Goal: Browse casually

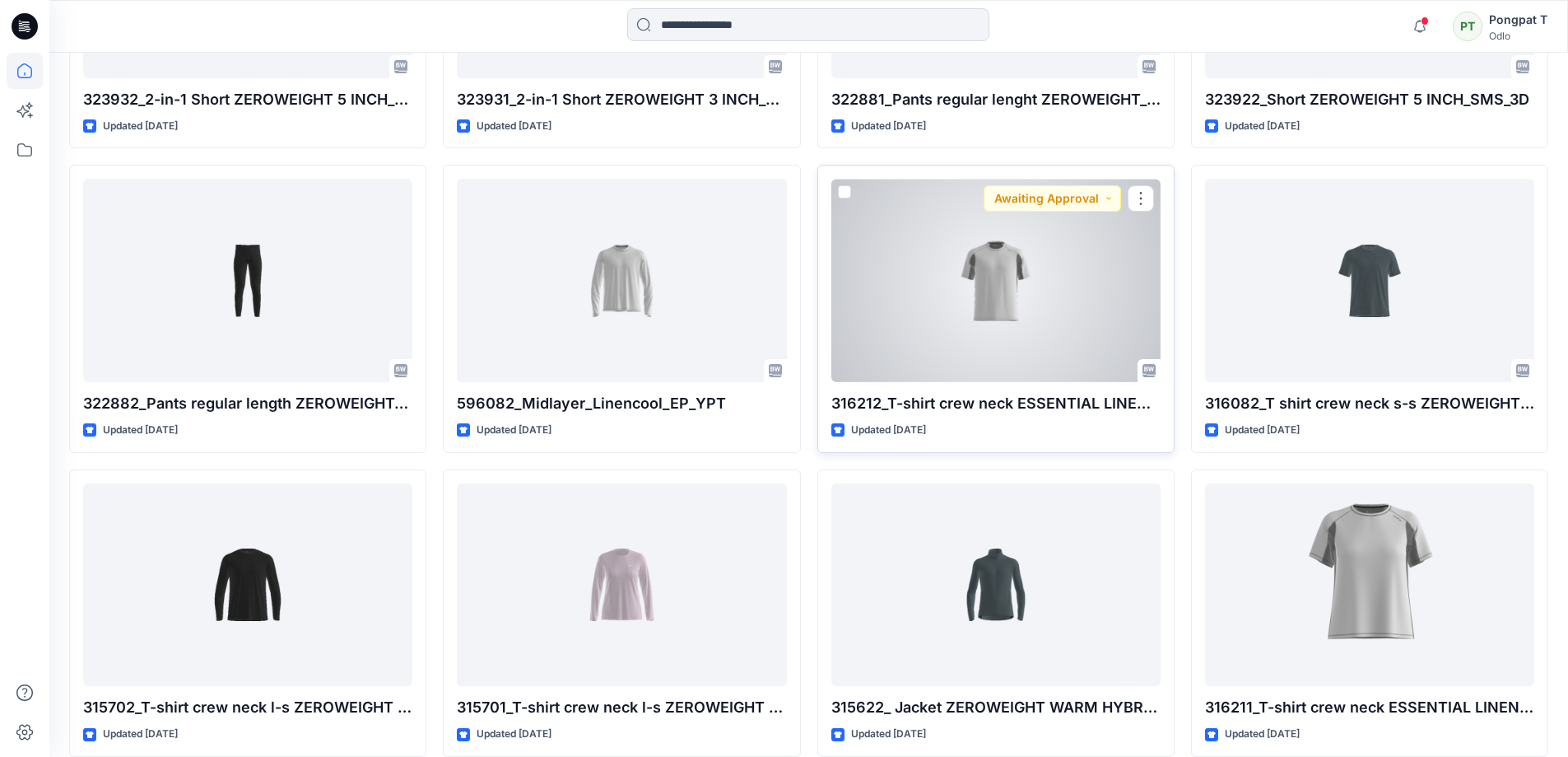
scroll to position [787, 0]
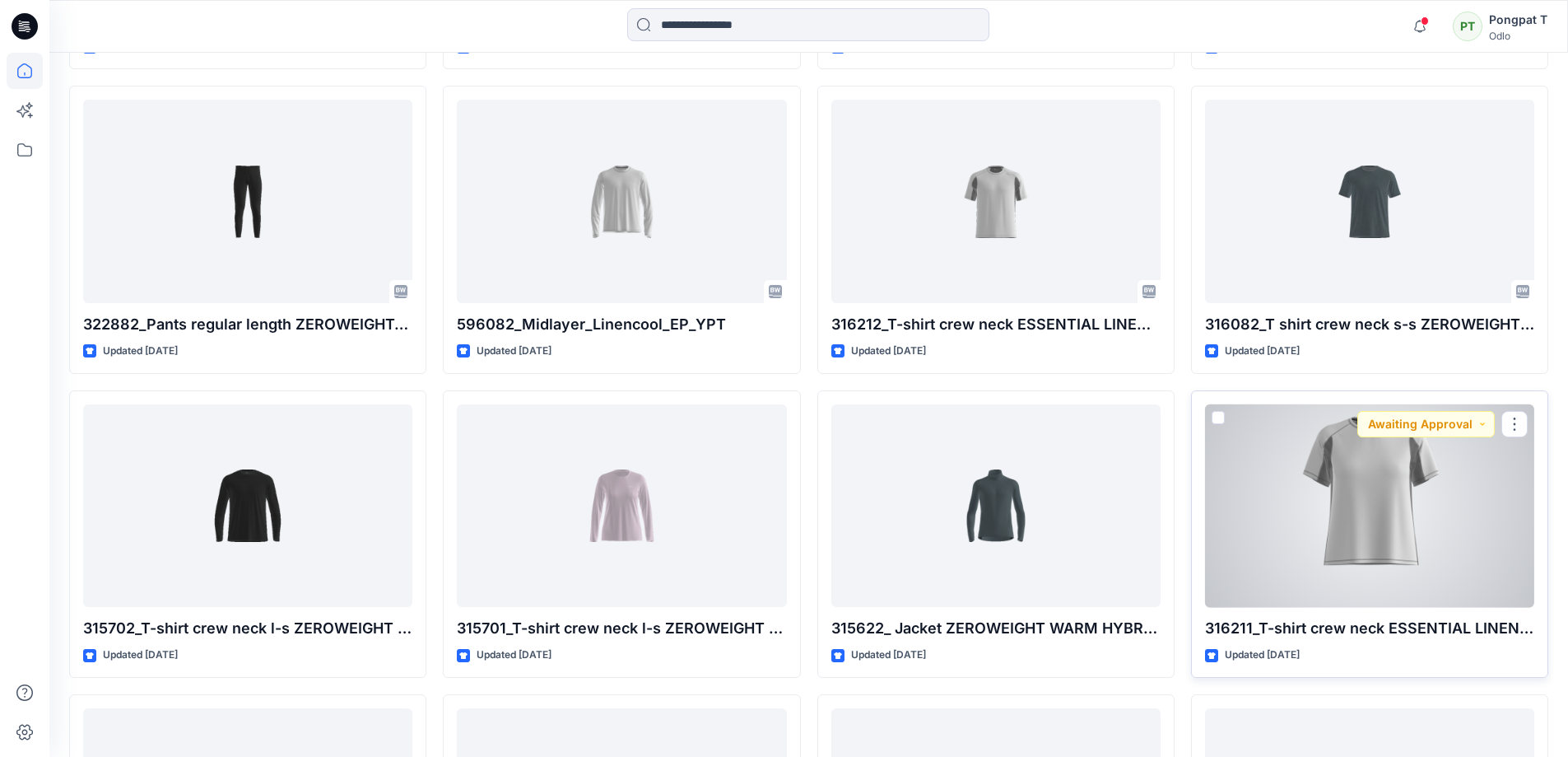
click at [1357, 503] on div at bounding box center [1370, 505] width 329 height 204
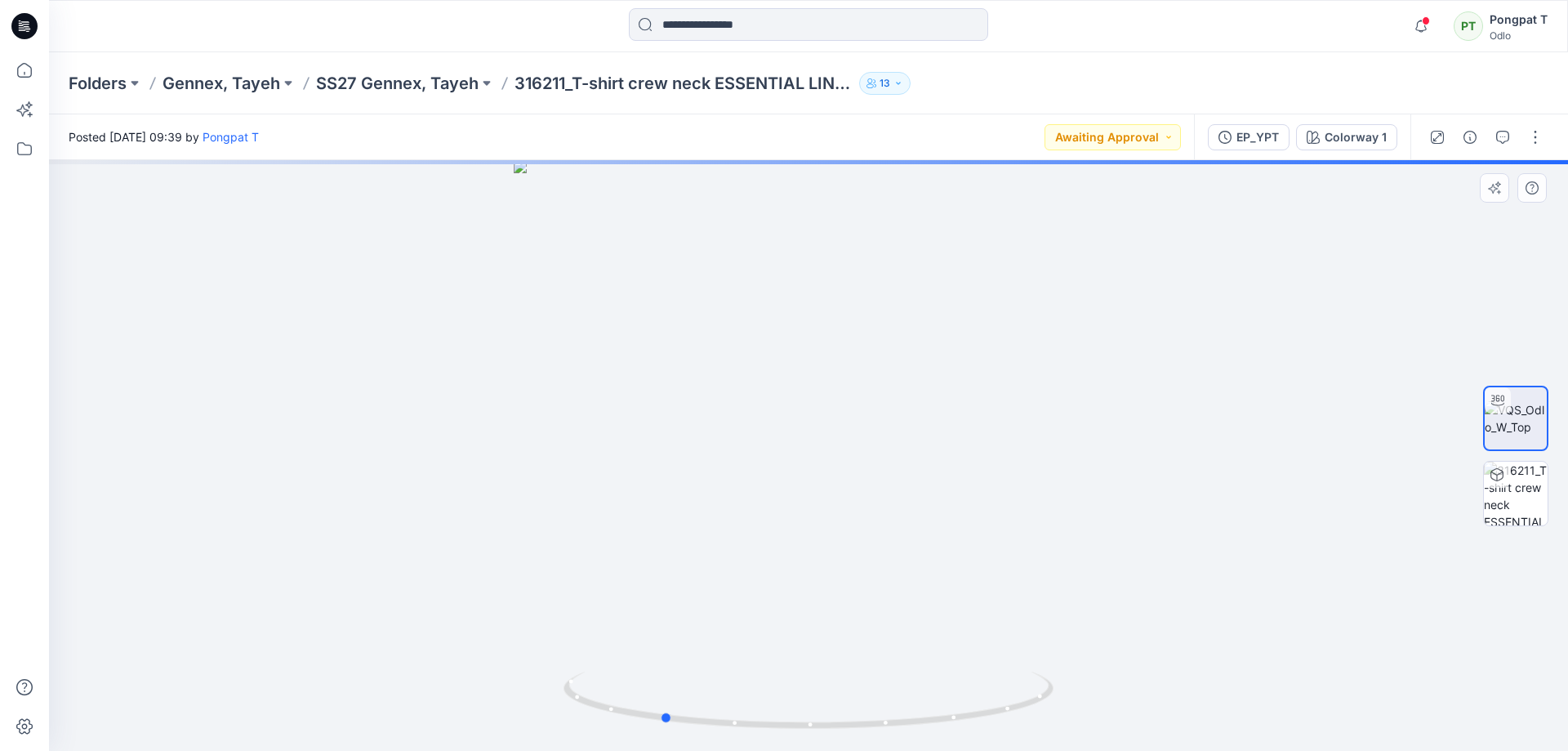
drag, startPoint x: 1260, startPoint y: 555, endPoint x: 623, endPoint y: 579, distance: 637.5
click at [623, 579] on div at bounding box center [808, 454] width 1519 height 590
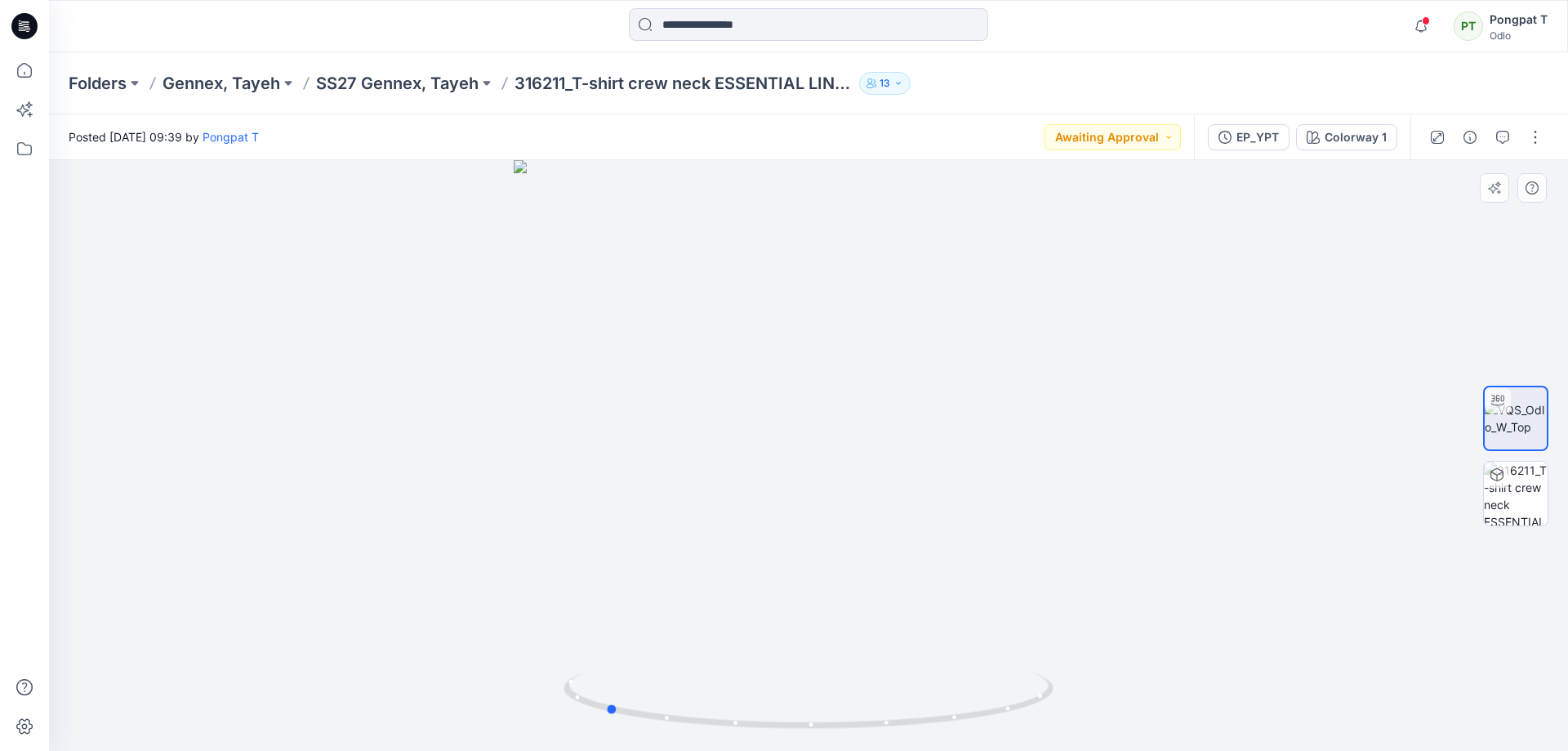
drag, startPoint x: 1191, startPoint y: 609, endPoint x: 1152, endPoint y: 620, distance: 40.5
click at [1152, 620] on div at bounding box center [808, 454] width 1519 height 590
drag, startPoint x: 904, startPoint y: 265, endPoint x: 898, endPoint y: 590, distance: 325.1
click at [898, 590] on img at bounding box center [808, 357] width 1489 height 785
drag, startPoint x: 883, startPoint y: 338, endPoint x: 889, endPoint y: 199, distance: 139.1
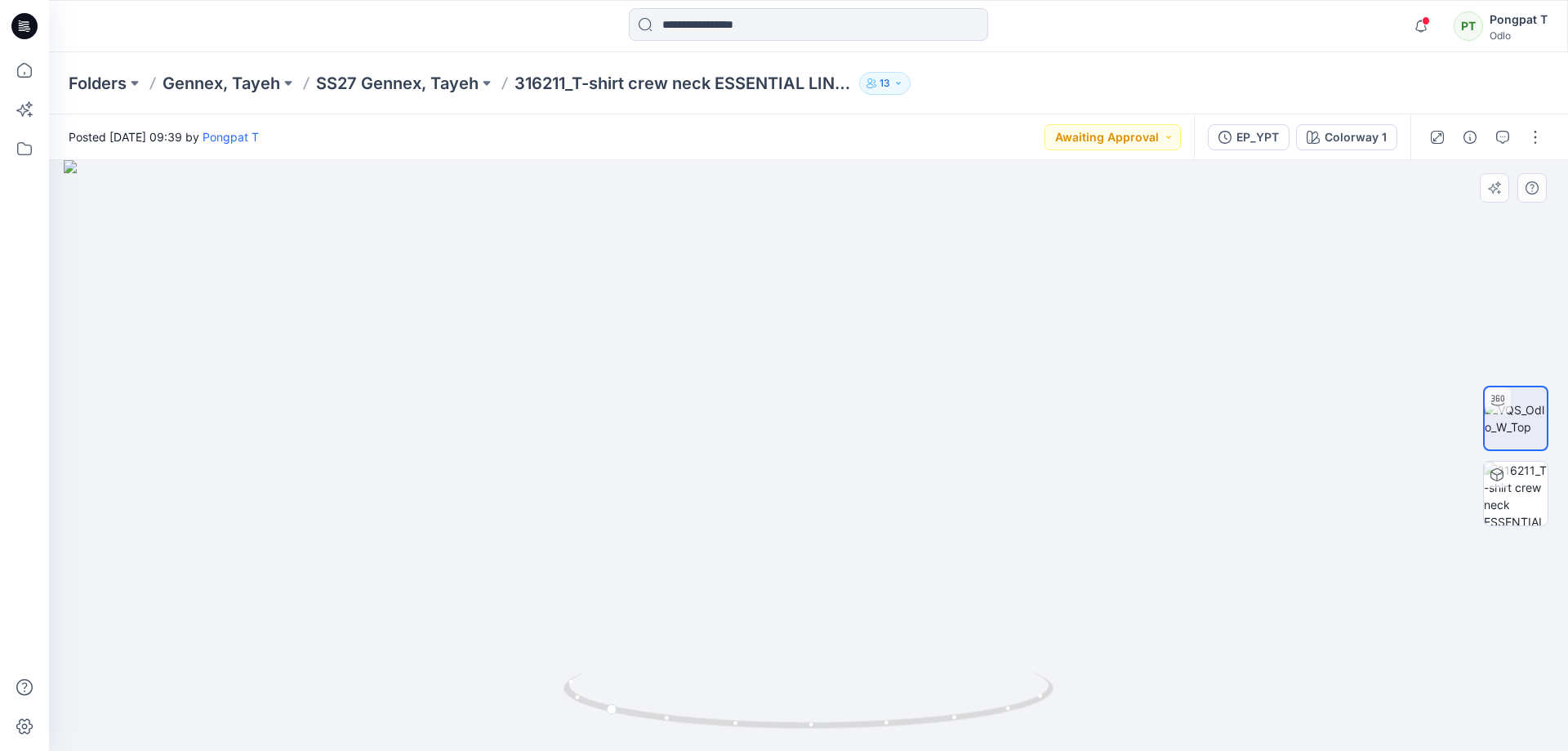
click at [889, 246] on img at bounding box center [808, 454] width 1489 height 590
drag, startPoint x: 845, startPoint y: 302, endPoint x: 868, endPoint y: 274, distance: 36.2
click at [859, 149] on div "Posted [DATE] 09:39 by Pongpat T Awaiting Approval EP_YPT Colorway 1 Colorway 1…" at bounding box center [808, 432] width 1519 height 636
drag, startPoint x: 840, startPoint y: 424, endPoint x: 1197, endPoint y: 466, distance: 359.5
click at [1197, 466] on img at bounding box center [808, 163] width 1489 height 1173
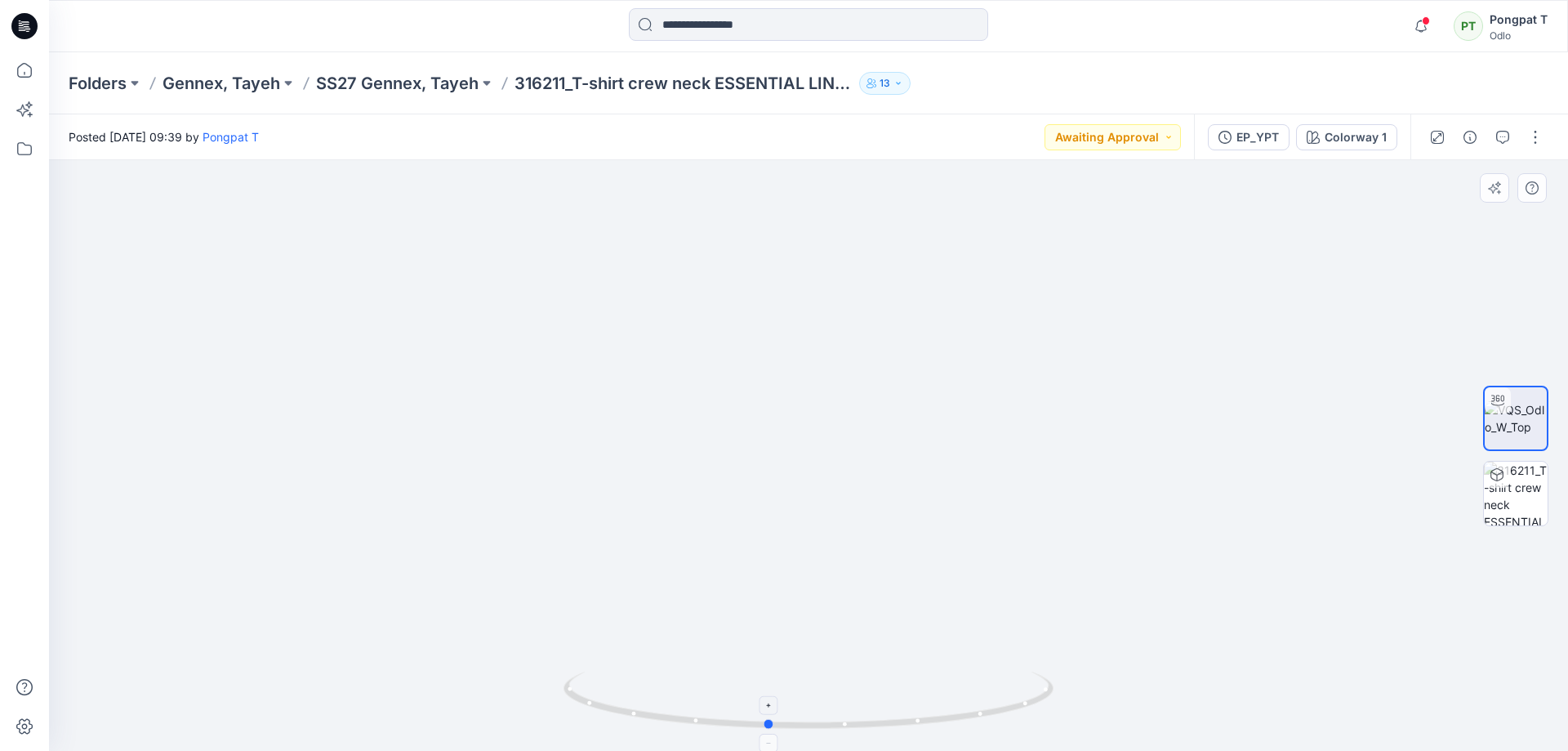
drag, startPoint x: 1026, startPoint y: 705, endPoint x: 709, endPoint y: 690, distance: 317.4
click at [709, 690] on icon at bounding box center [811, 702] width 494 height 61
drag, startPoint x: 897, startPoint y: 255, endPoint x: 839, endPoint y: 487, distance: 239.1
click at [839, 487] on img at bounding box center [808, 427] width 1040 height 649
drag, startPoint x: 909, startPoint y: 306, endPoint x: 853, endPoint y: 48, distance: 264.0
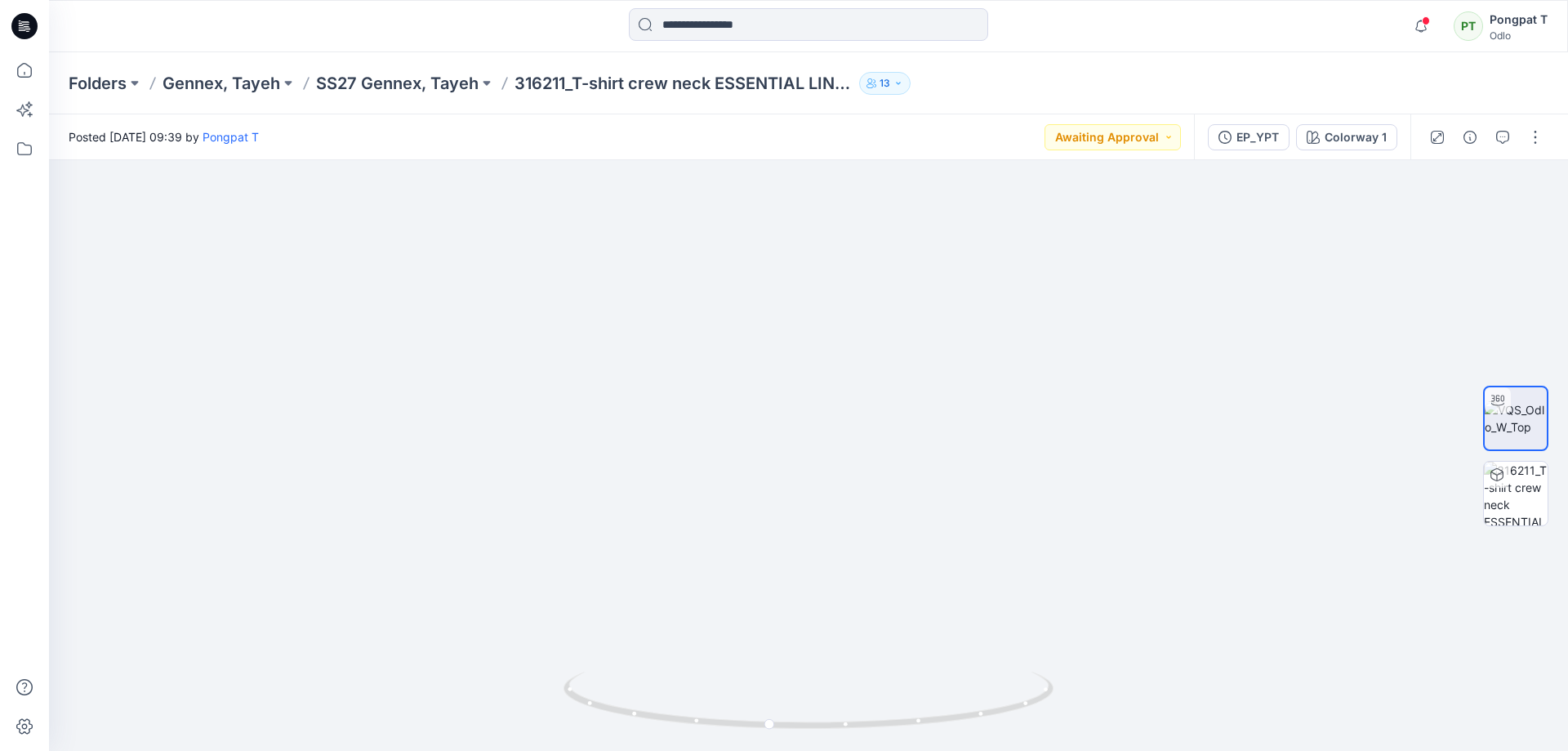
click at [855, 63] on div "Folders Gennex, Tayeh SS27 Gennex, Tayeh 316211_T-shirt crew neck ESSENTIAL LIN…" at bounding box center [808, 401] width 1519 height 698
drag, startPoint x: 787, startPoint y: 333, endPoint x: 715, endPoint y: 349, distance: 73.8
click at [715, 349] on img at bounding box center [808, 304] width 1265 height 892
drag, startPoint x: 1005, startPoint y: 698, endPoint x: 855, endPoint y: 714, distance: 150.9
click at [855, 714] on icon at bounding box center [811, 702] width 494 height 61
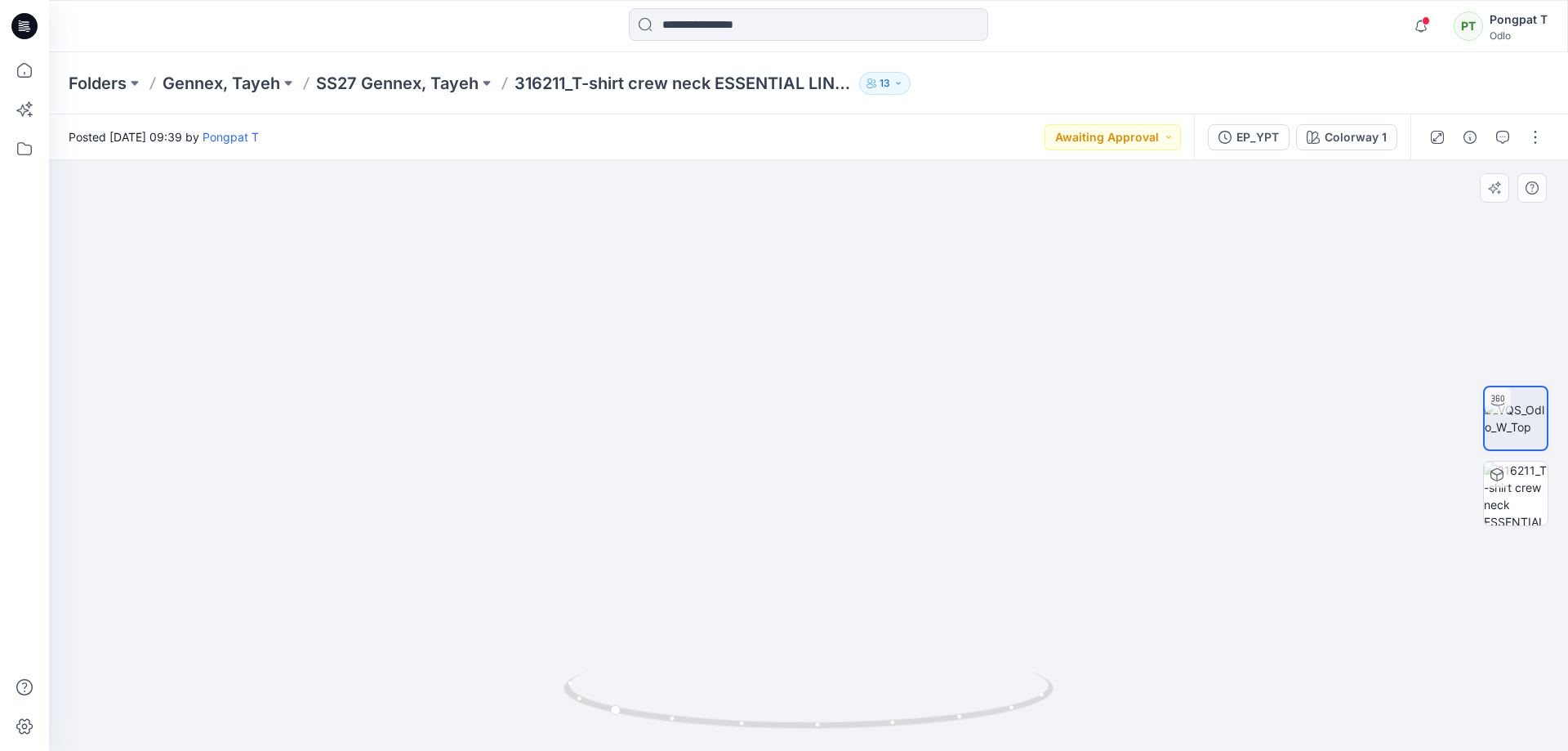
drag, startPoint x: 805, startPoint y: 229, endPoint x: 774, endPoint y: 219, distance: 32.6
click at [774, 219] on img at bounding box center [808, 263] width 1040 height 974
drag, startPoint x: 746, startPoint y: 528, endPoint x: 770, endPoint y: 705, distance: 178.6
click at [770, 704] on div at bounding box center [808, 454] width 1519 height 590
click at [1522, 507] on img at bounding box center [1516, 493] width 64 height 64
